Goal: Task Accomplishment & Management: Complete application form

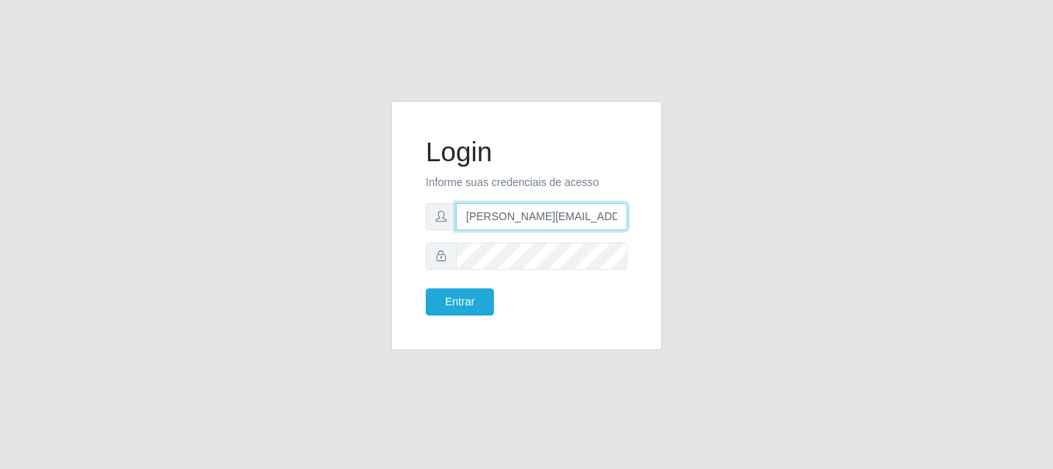
type input "[PERSON_NAME][EMAIL_ADDRESS][PERSON_NAME][DOMAIN_NAME]"
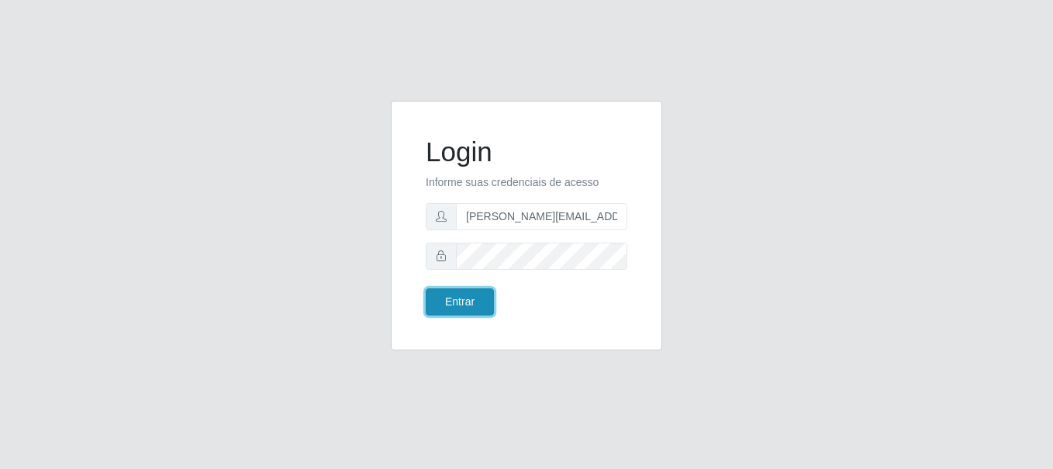
click at [459, 302] on button "Entrar" at bounding box center [460, 301] width 68 height 27
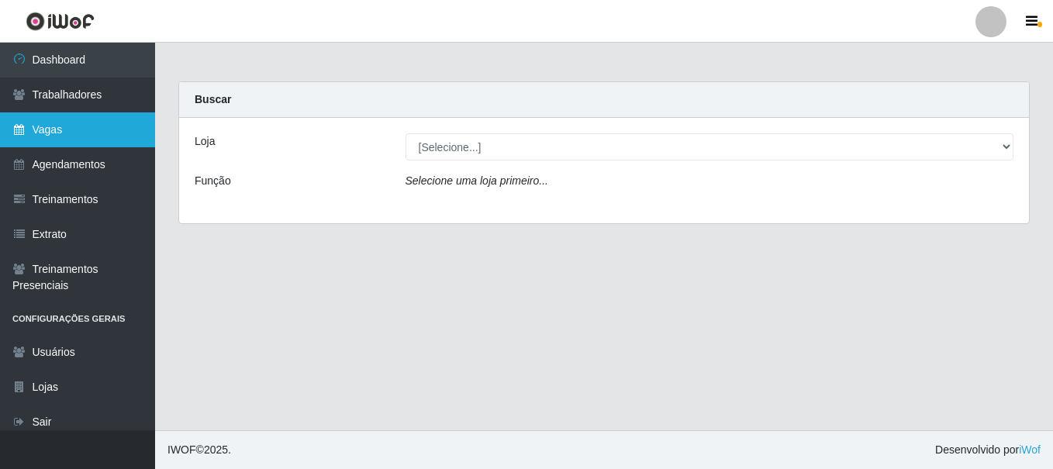
click at [78, 129] on link "Vagas" at bounding box center [77, 129] width 155 height 35
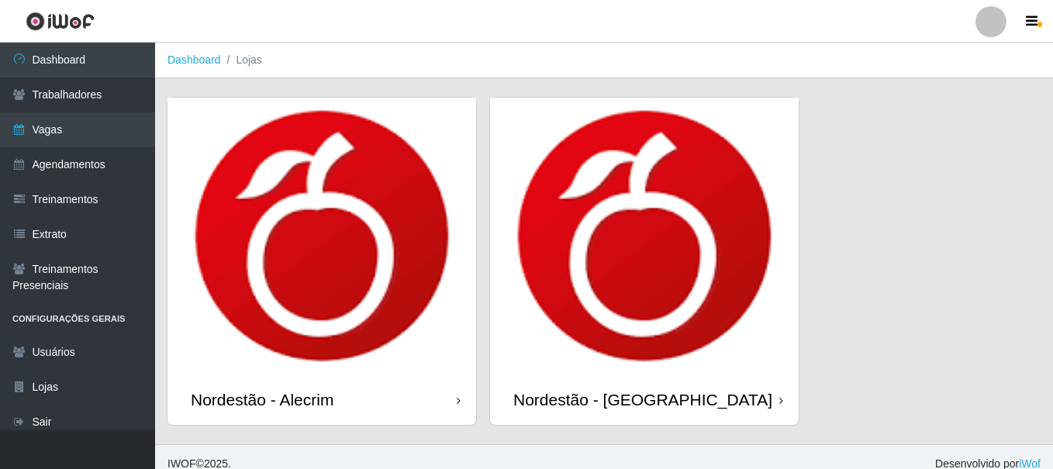
click at [265, 390] on div "Nordestão - Alecrim" at bounding box center [262, 399] width 143 height 19
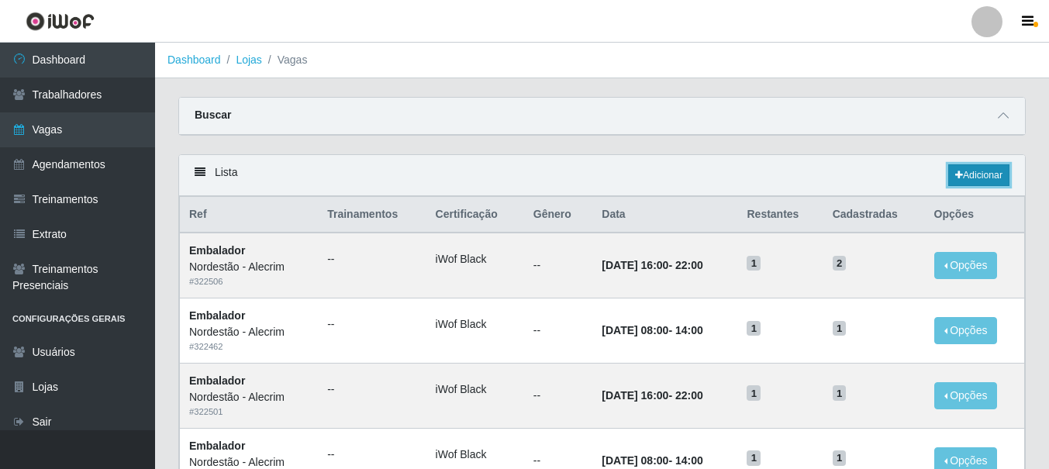
click at [977, 176] on link "Adicionar" at bounding box center [978, 175] width 61 height 22
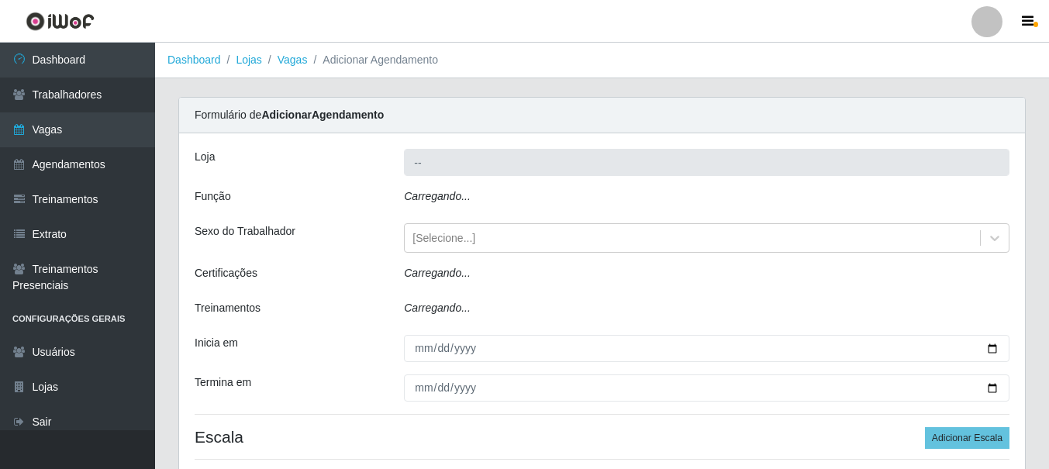
type input "Nordestão - Alecrim"
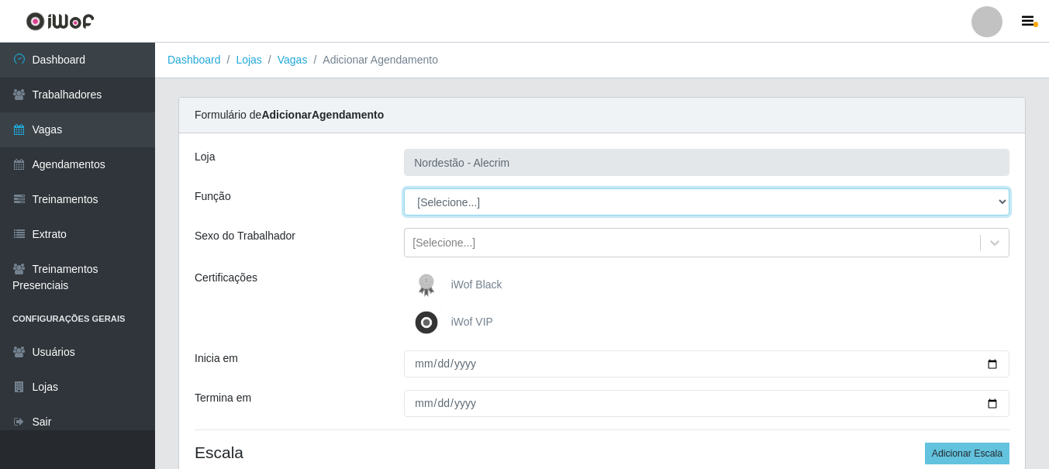
select select "1"
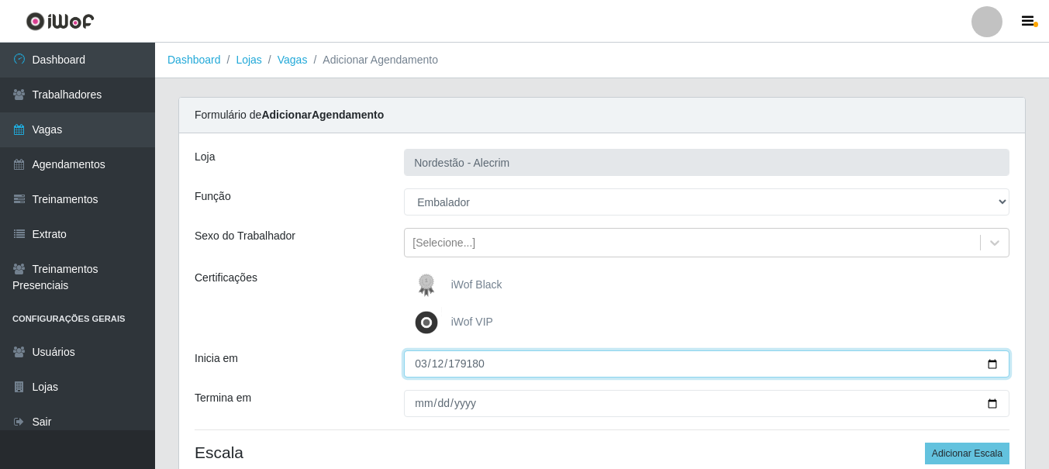
type input "179180-03-12"
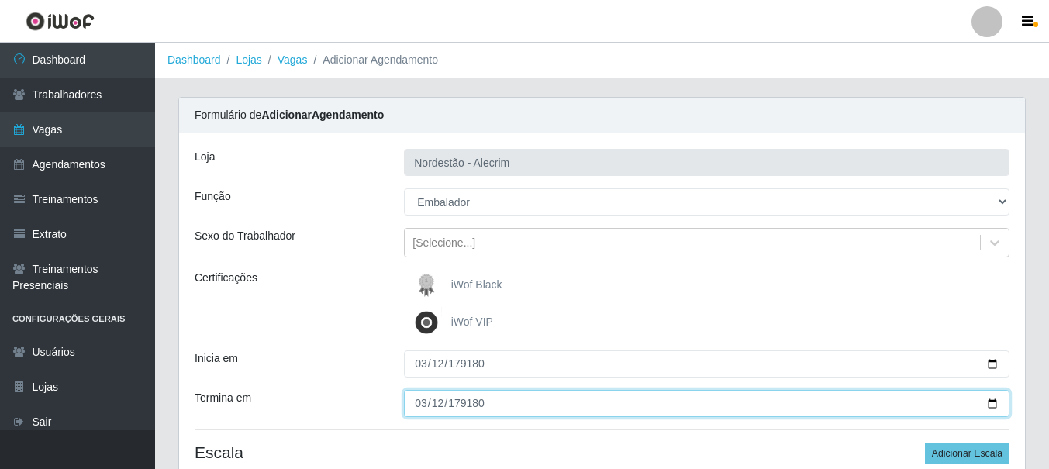
type input "179180-03-12"
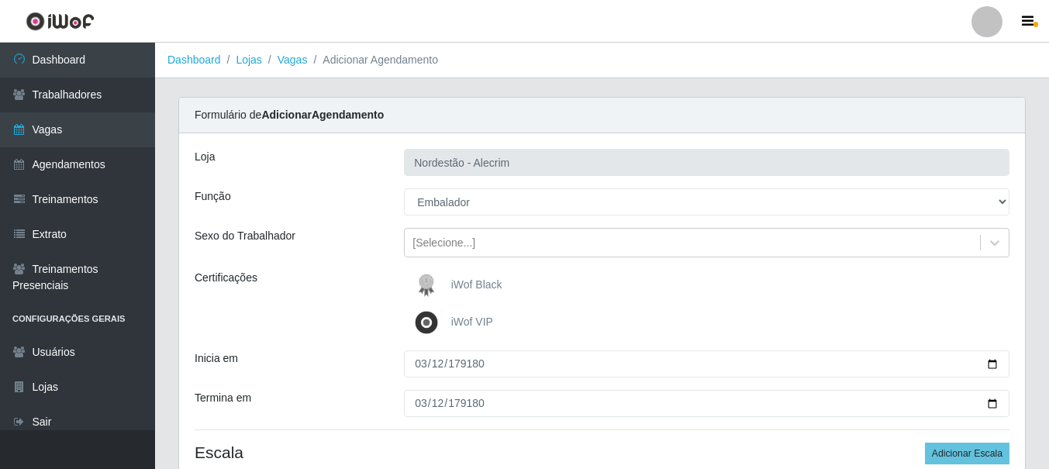
click at [706, 285] on div "iWof Black" at bounding box center [706, 285] width 605 height 31
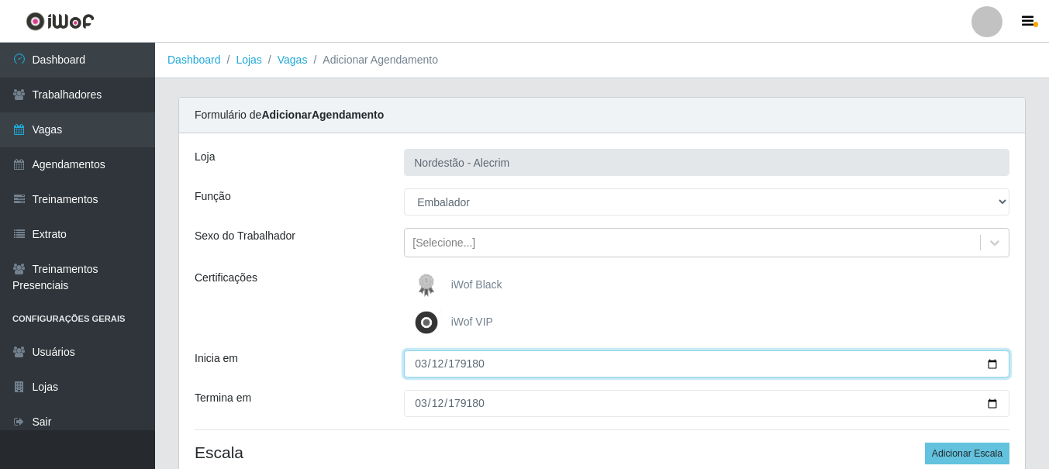
click at [515, 367] on input "179180-03-12" at bounding box center [706, 363] width 605 height 27
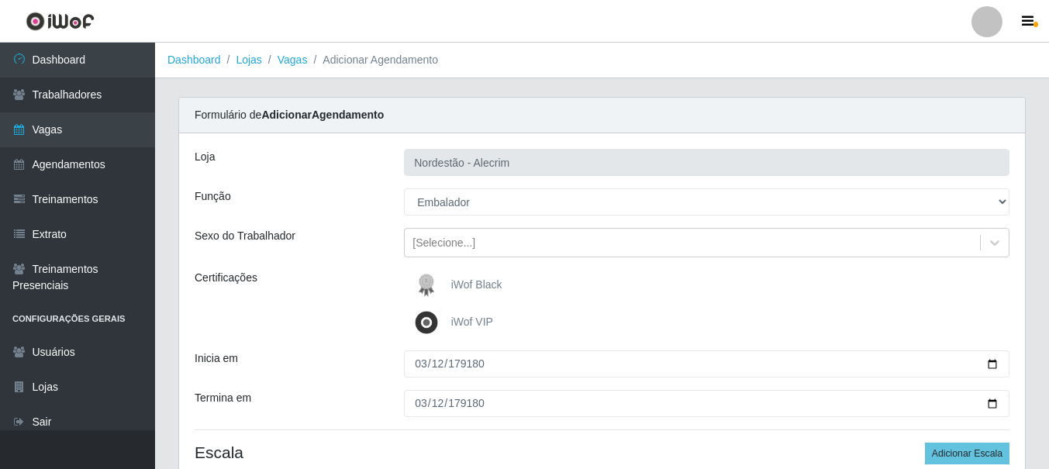
click at [427, 284] on img at bounding box center [429, 285] width 37 height 31
click at [0, 0] on input "iWof Black" at bounding box center [0, 0] width 0 height 0
click at [426, 284] on img at bounding box center [429, 285] width 37 height 31
click at [0, 0] on input "iWof Black" at bounding box center [0, 0] width 0 height 0
click at [464, 279] on span "iWof Black" at bounding box center [476, 284] width 51 height 12
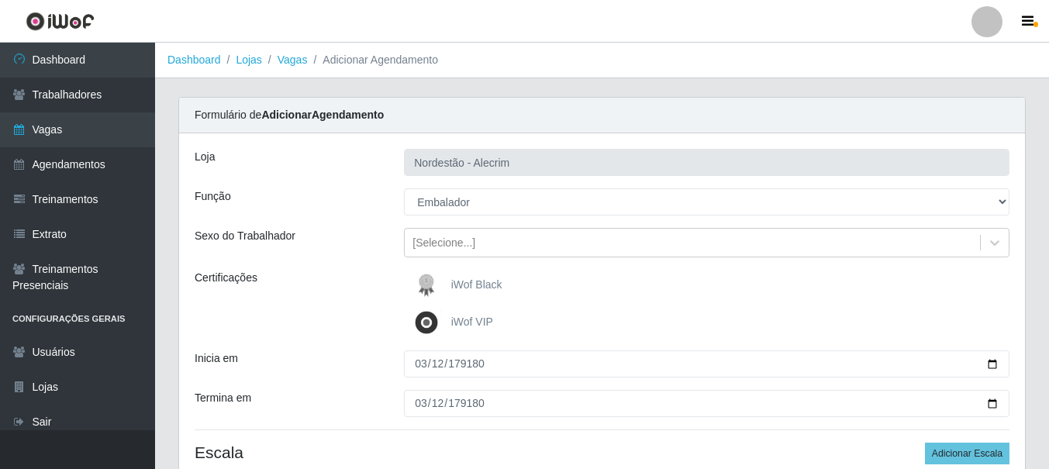
click at [0, 0] on input "iWof Black" at bounding box center [0, 0] width 0 height 0
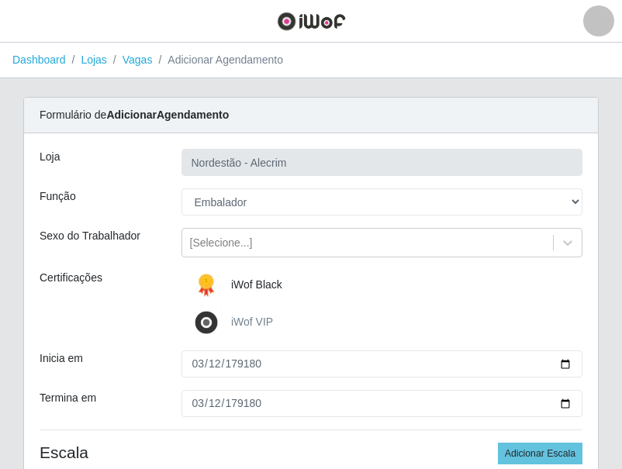
click at [234, 296] on label "iWof Black" at bounding box center [236, 285] width 91 height 31
click at [0, 0] on input "iWof Black" at bounding box center [0, 0] width 0 height 0
click at [234, 296] on label "iWof Black" at bounding box center [236, 285] width 91 height 31
click at [0, 0] on input "iWof Black" at bounding box center [0, 0] width 0 height 0
click at [226, 286] on img at bounding box center [209, 285] width 37 height 31
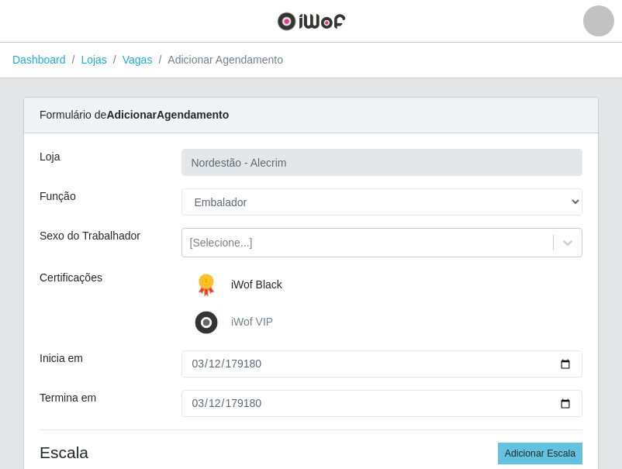
click at [0, 0] on input "iWof Black" at bounding box center [0, 0] width 0 height 0
click at [226, 286] on img at bounding box center [209, 285] width 37 height 31
click at [0, 0] on input "iWof Black" at bounding box center [0, 0] width 0 height 0
click at [226, 286] on img at bounding box center [209, 285] width 37 height 31
click at [0, 0] on input "iWof Black" at bounding box center [0, 0] width 0 height 0
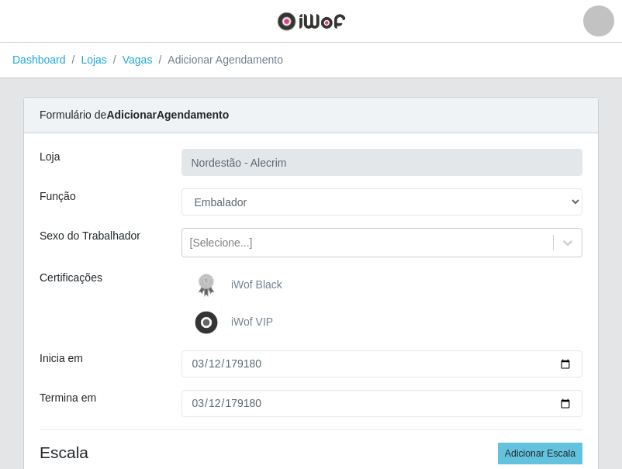
click at [226, 286] on img at bounding box center [209, 285] width 37 height 31
click at [0, 0] on input "iWof Black" at bounding box center [0, 0] width 0 height 0
click at [226, 286] on img at bounding box center [209, 285] width 37 height 31
click at [0, 0] on input "iWof Black" at bounding box center [0, 0] width 0 height 0
click at [232, 294] on label "iWof Black" at bounding box center [236, 285] width 91 height 31
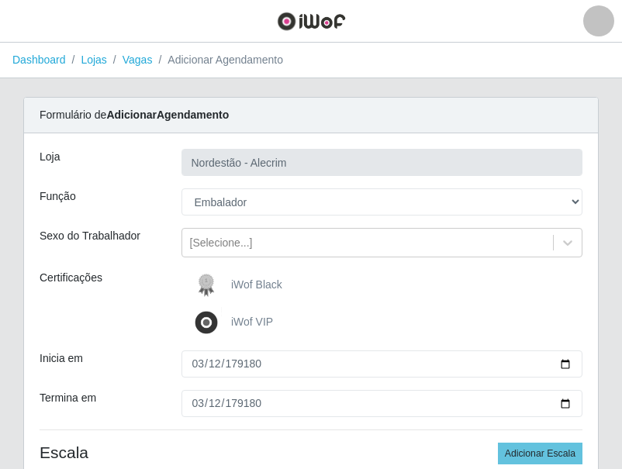
click at [0, 0] on input "iWof Black" at bounding box center [0, 0] width 0 height 0
click at [232, 294] on label "iWof Black" at bounding box center [236, 285] width 91 height 31
click at [0, 0] on input "iWof Black" at bounding box center [0, 0] width 0 height 0
click at [232, 294] on label "iWof Black" at bounding box center [236, 285] width 91 height 31
click at [0, 0] on input "iWof Black" at bounding box center [0, 0] width 0 height 0
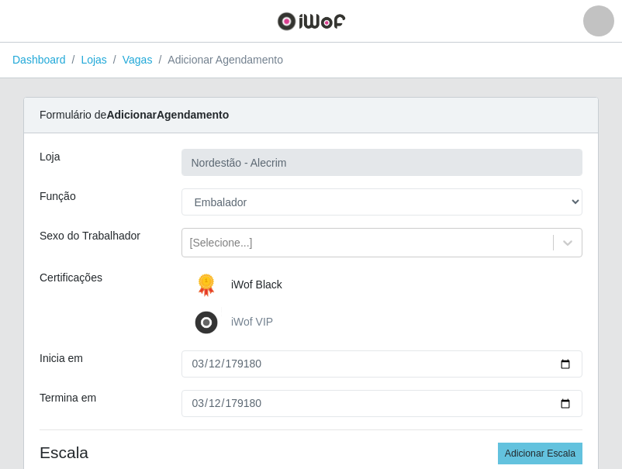
click at [232, 294] on label "iWof Black" at bounding box center [236, 285] width 91 height 31
click at [0, 0] on input "iWof Black" at bounding box center [0, 0] width 0 height 0
click at [232, 294] on label "iWof Black" at bounding box center [236, 285] width 91 height 31
click at [0, 0] on input "iWof Black" at bounding box center [0, 0] width 0 height 0
drag, startPoint x: 625, startPoint y: 29, endPoint x: 223, endPoint y: 287, distance: 478.1
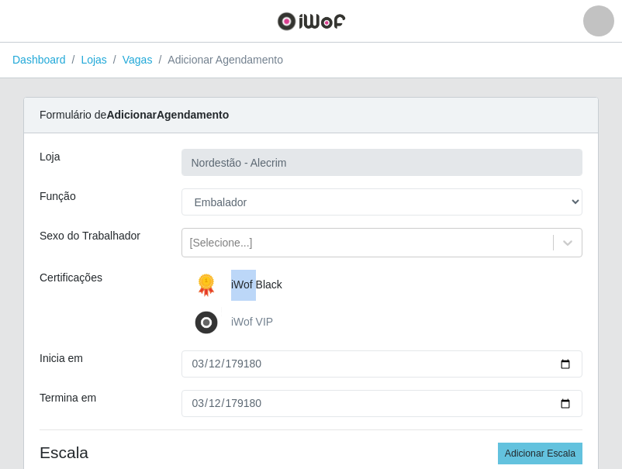
click at [223, 287] on img at bounding box center [209, 285] width 37 height 31
click at [0, 0] on input "iWof Black" at bounding box center [0, 0] width 0 height 0
click at [223, 287] on img at bounding box center [209, 285] width 37 height 31
click at [0, 0] on input "iWof Black" at bounding box center [0, 0] width 0 height 0
click at [206, 282] on img at bounding box center [209, 285] width 37 height 31
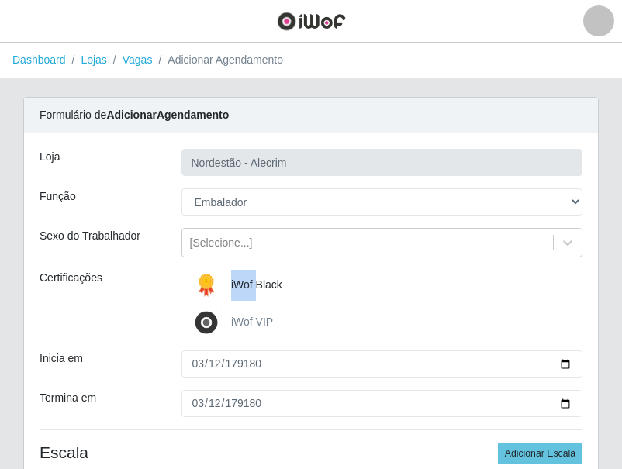
click at [0, 0] on input "iWof Black" at bounding box center [0, 0] width 0 height 0
click at [206, 282] on img at bounding box center [209, 285] width 37 height 31
click at [0, 0] on input "iWof Black" at bounding box center [0, 0] width 0 height 0
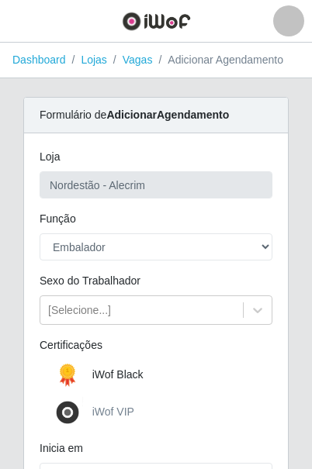
click at [148, 374] on div "iWof Black" at bounding box center [156, 375] width 233 height 31
click at [137, 374] on span "iWof Black" at bounding box center [117, 374] width 51 height 12
click at [0, 0] on input "iWof Black" at bounding box center [0, 0] width 0 height 0
click at [121, 413] on span "iWof VIP" at bounding box center [113, 411] width 42 height 12
click at [0, 0] on input "iWof VIP" at bounding box center [0, 0] width 0 height 0
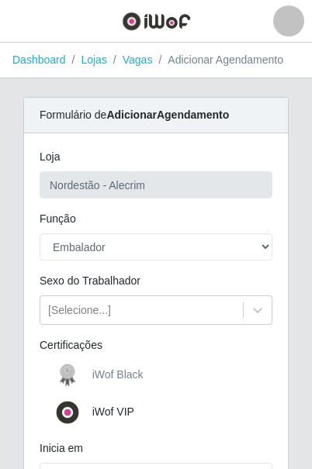
click at [109, 371] on span "iWof Black" at bounding box center [117, 374] width 51 height 12
click at [0, 0] on input "iWof Black" at bounding box center [0, 0] width 0 height 0
click at [105, 377] on span "iWof Black" at bounding box center [117, 374] width 51 height 12
click at [0, 0] on input "iWof Black" at bounding box center [0, 0] width 0 height 0
click at [102, 378] on span "iWof Black" at bounding box center [117, 374] width 51 height 12
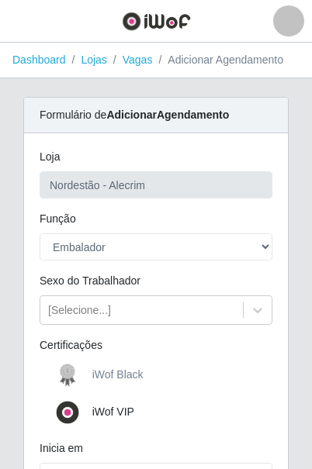
click at [0, 0] on input "iWof Black" at bounding box center [0, 0] width 0 height 0
click at [102, 378] on span "iWof Black" at bounding box center [117, 374] width 51 height 12
click at [0, 0] on input "iWof Black" at bounding box center [0, 0] width 0 height 0
click at [102, 379] on span "iWof Black" at bounding box center [117, 374] width 51 height 12
click at [0, 0] on input "iWof Black" at bounding box center [0, 0] width 0 height 0
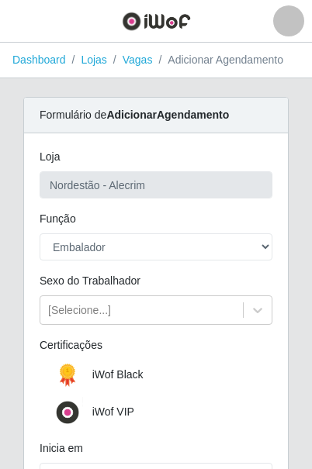
click at [181, 364] on div "iWof Black" at bounding box center [156, 375] width 233 height 31
click at [171, 374] on div "iWof Black" at bounding box center [156, 375] width 233 height 31
click at [150, 375] on div "iWof Black" at bounding box center [156, 375] width 233 height 31
click at [67, 371] on img at bounding box center [70, 375] width 37 height 31
click at [0, 0] on input "iWof Black" at bounding box center [0, 0] width 0 height 0
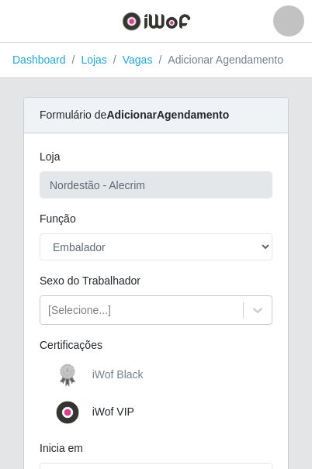
click at [67, 371] on img at bounding box center [70, 375] width 37 height 31
click at [0, 0] on input "iWof Black" at bounding box center [0, 0] width 0 height 0
click at [132, 373] on span "iWof Black" at bounding box center [117, 374] width 51 height 12
click at [0, 0] on input "iWof Black" at bounding box center [0, 0] width 0 height 0
click at [117, 378] on span "iWof Black" at bounding box center [117, 374] width 51 height 12
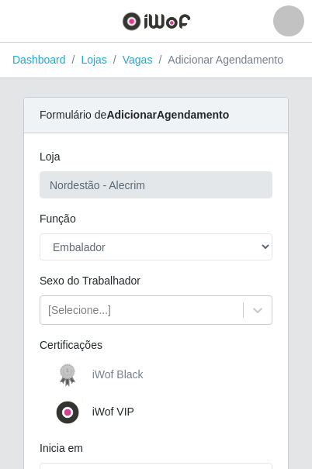
click at [0, 0] on input "iWof Black" at bounding box center [0, 0] width 0 height 0
click at [117, 378] on span "iWof Black" at bounding box center [117, 374] width 51 height 12
click at [0, 0] on input "iWof Black" at bounding box center [0, 0] width 0 height 0
drag, startPoint x: 178, startPoint y: 373, endPoint x: 168, endPoint y: 377, distance: 10.8
click at [176, 372] on div "iWof Black" at bounding box center [156, 375] width 233 height 31
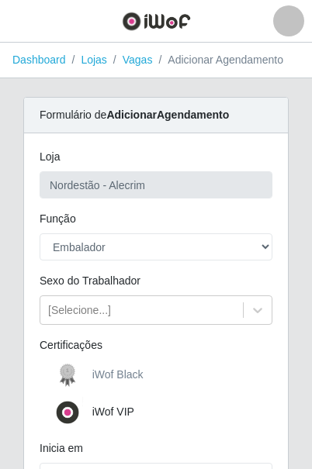
click at [168, 377] on div "iWof Black" at bounding box center [156, 375] width 233 height 31
click at [167, 373] on div "iWof Black" at bounding box center [156, 375] width 233 height 31
click at [167, 372] on div "iWof Black" at bounding box center [156, 375] width 233 height 31
drag, startPoint x: 146, startPoint y: 376, endPoint x: 120, endPoint y: 387, distance: 27.8
click at [144, 377] on div "iWof Black" at bounding box center [156, 375] width 233 height 31
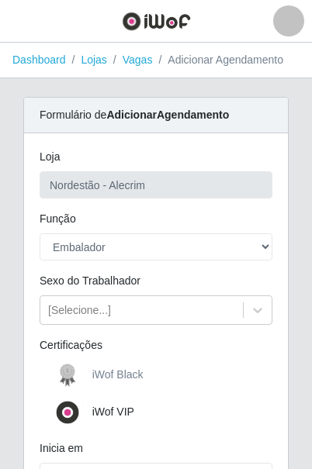
click at [115, 384] on label "iWof Black" at bounding box center [97, 375] width 91 height 31
click at [0, 0] on input "iWof Black" at bounding box center [0, 0] width 0 height 0
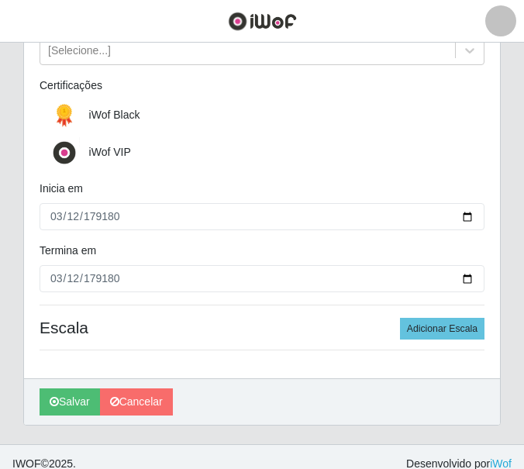
scroll to position [274, 0]
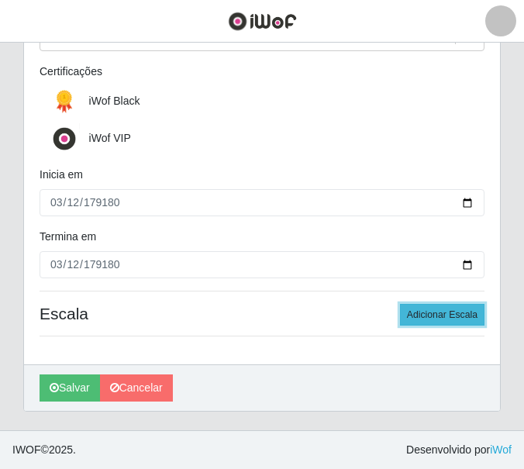
click at [434, 316] on button "Adicionar Escala" at bounding box center [442, 315] width 85 height 22
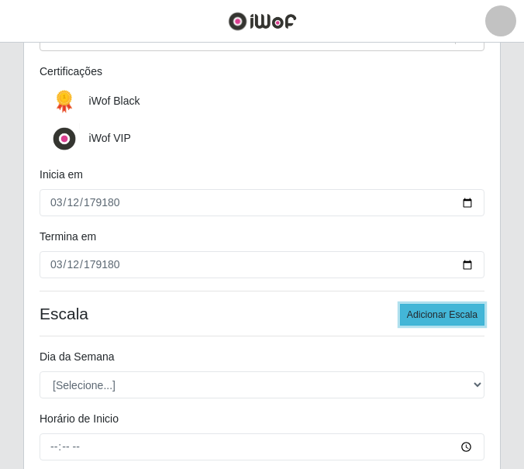
click at [432, 318] on button "Adicionar Escala" at bounding box center [442, 315] width 85 height 22
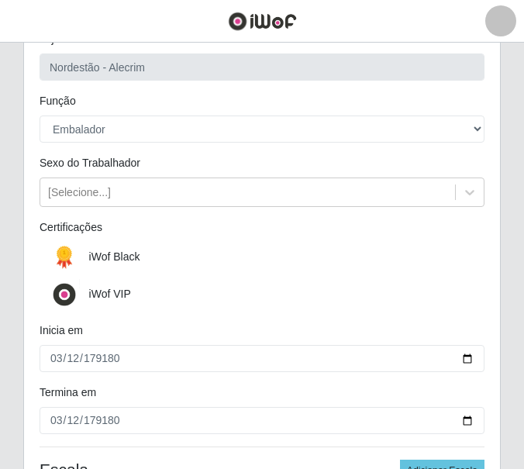
scroll to position [155, 0]
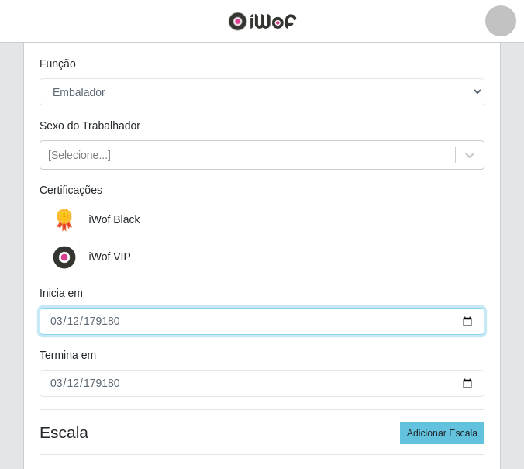
click at [202, 319] on input "179180-03-12" at bounding box center [262, 321] width 445 height 27
